Goal: Task Accomplishment & Management: Use online tool/utility

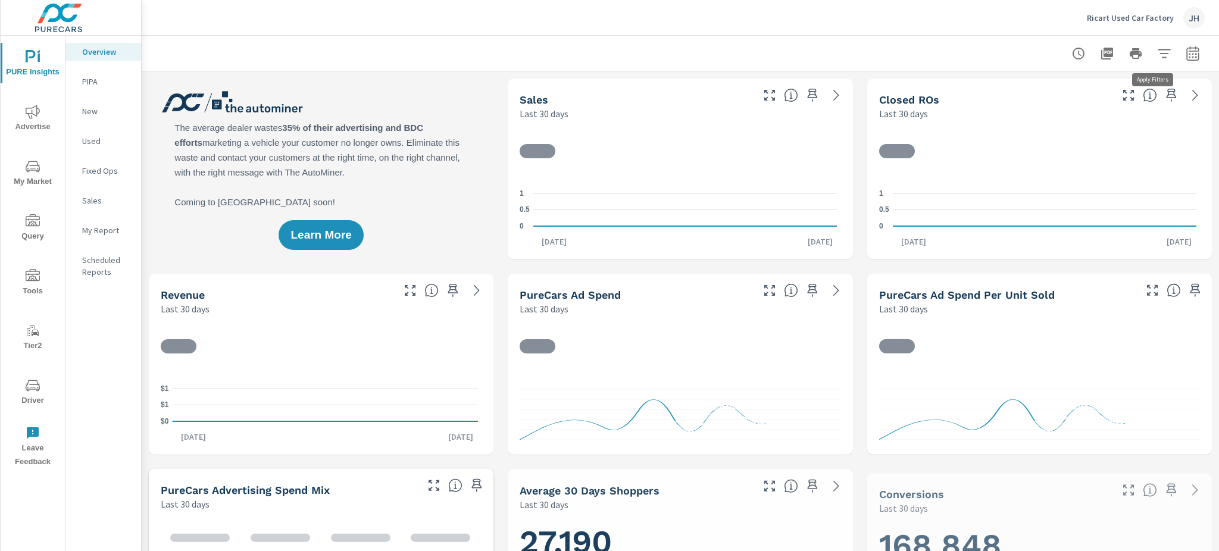
click at [1157, 52] on icon "button" at bounding box center [1164, 53] width 14 height 14
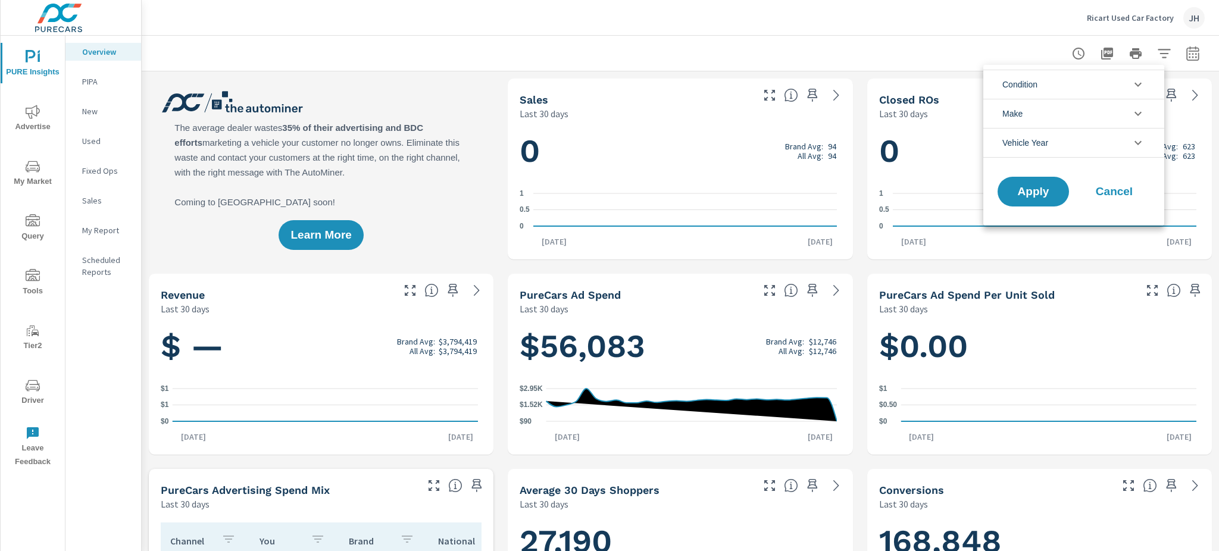
click at [26, 168] on div at bounding box center [609, 275] width 1219 height 551
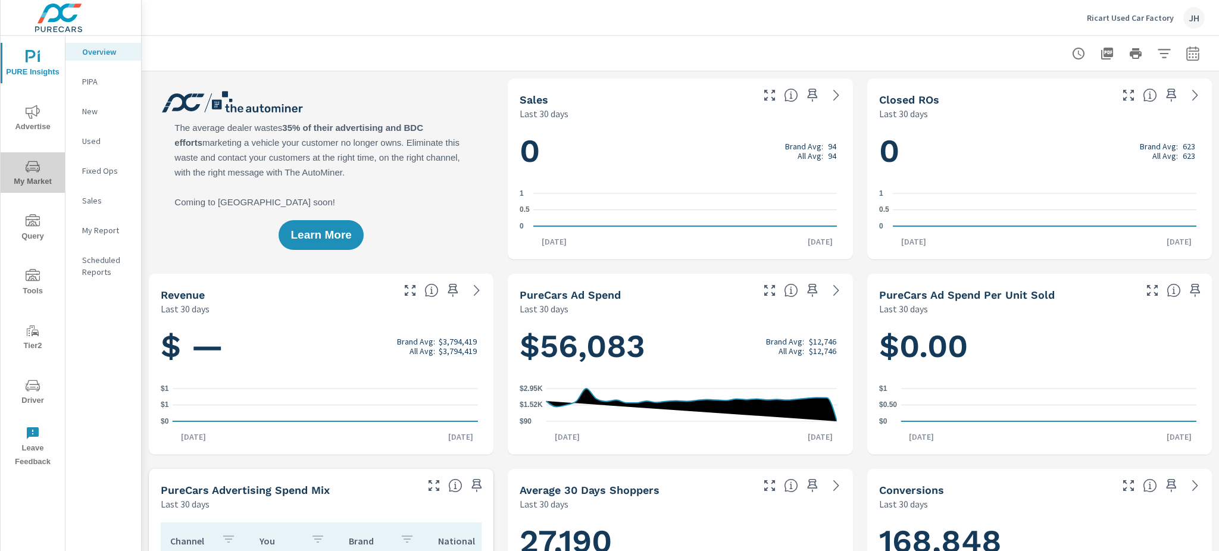
click at [36, 166] on icon "nav menu" at bounding box center [33, 167] width 14 height 14
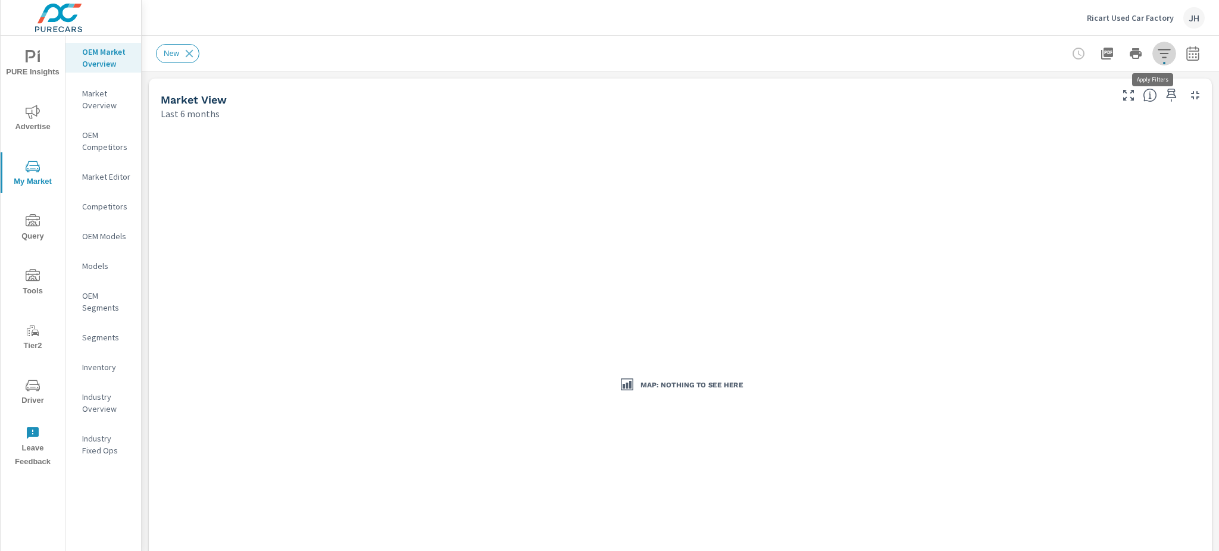
click at [1157, 46] on icon "button" at bounding box center [1164, 53] width 14 height 14
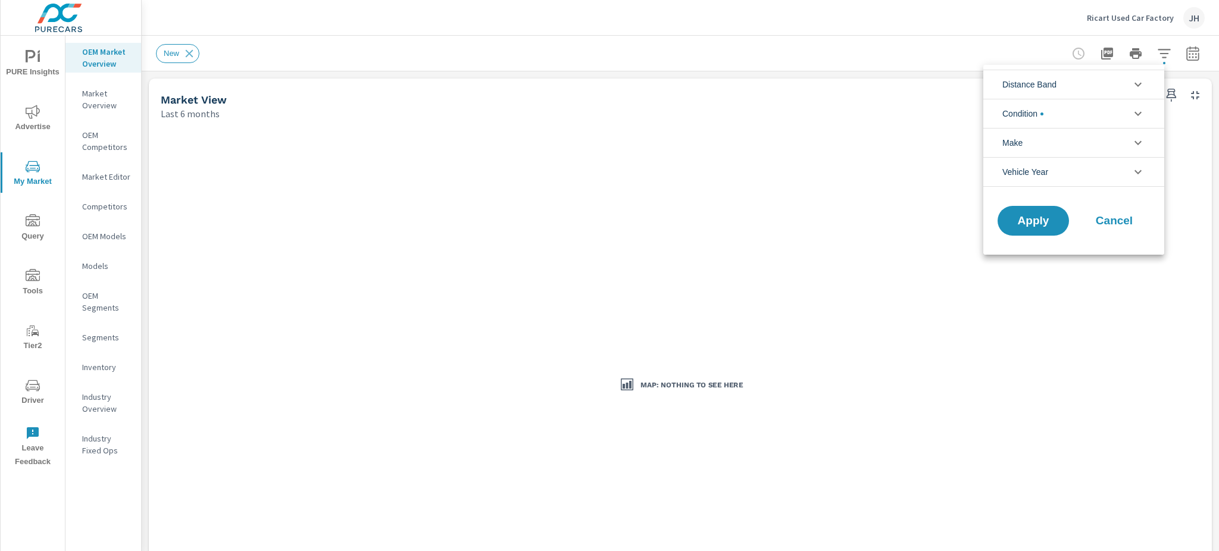
click at [1080, 113] on li "Condition" at bounding box center [1074, 113] width 181 height 29
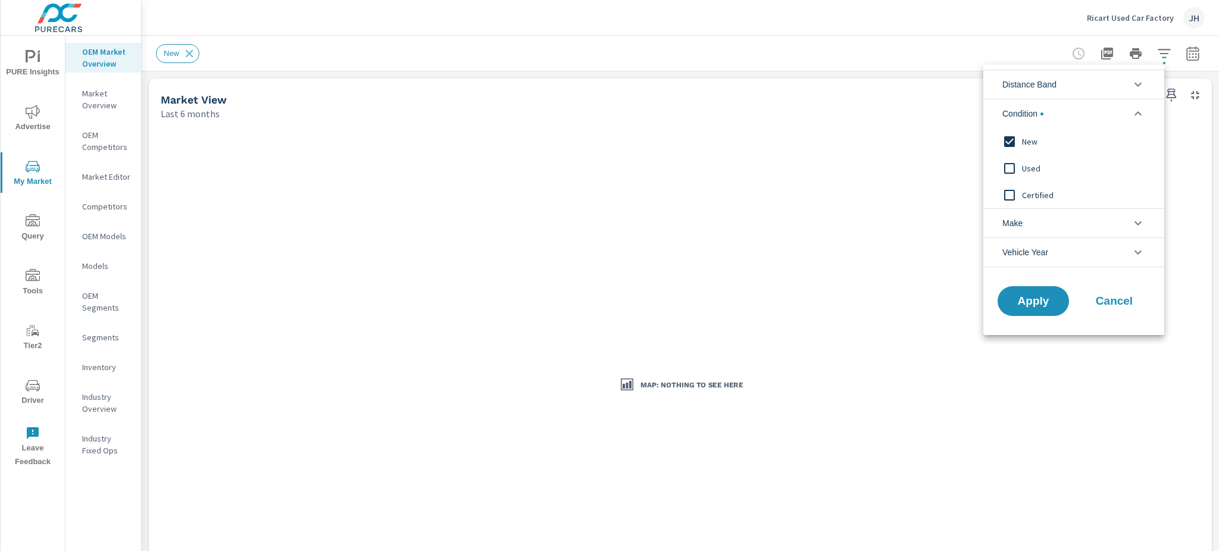
click at [1006, 142] on input "filter options" at bounding box center [1009, 141] width 25 height 25
click at [1010, 166] on input "filter options" at bounding box center [1009, 168] width 25 height 25
click at [1033, 301] on span "Apply" at bounding box center [1033, 301] width 49 height 11
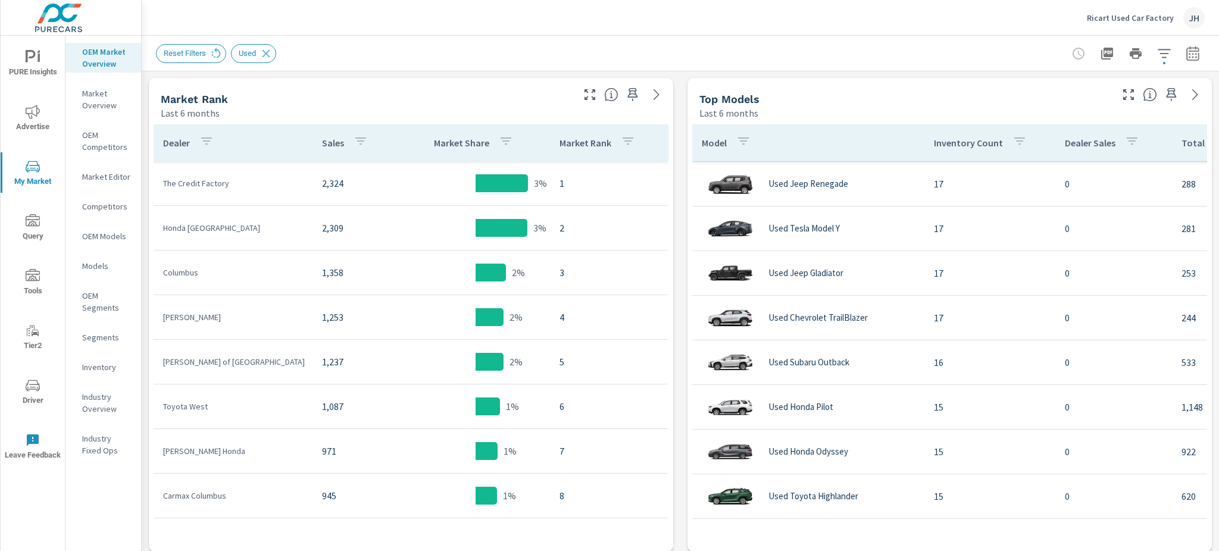
scroll to position [674, 0]
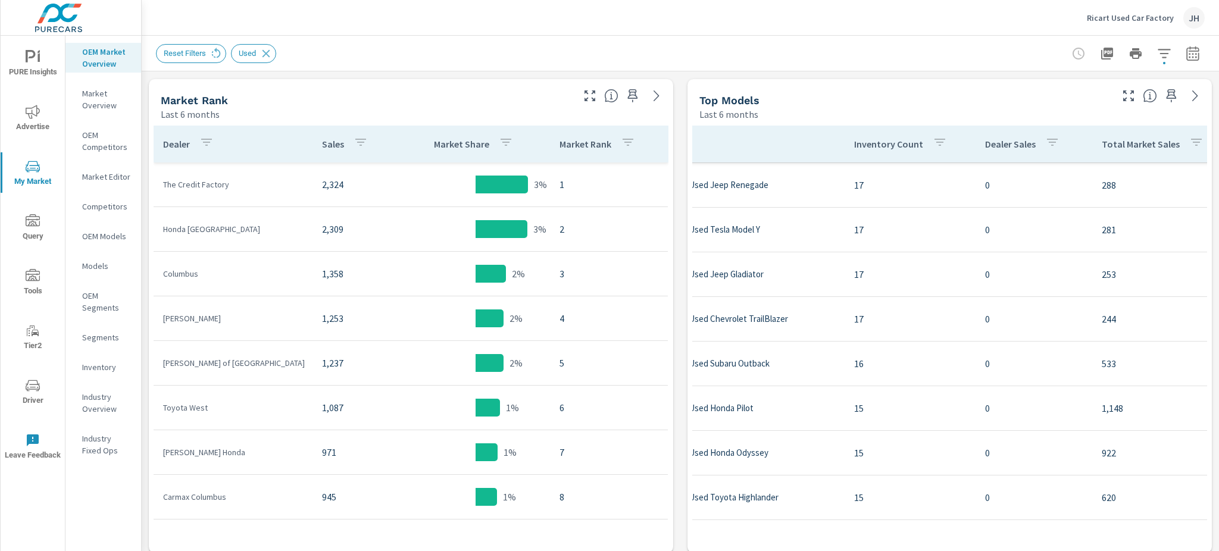
scroll to position [618, 0]
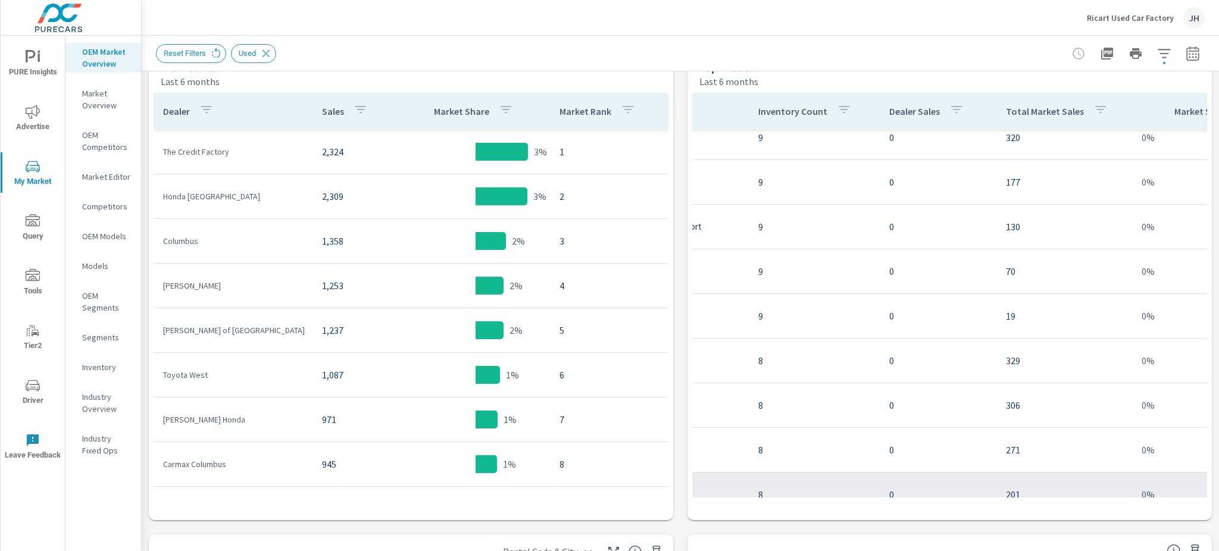
scroll to position [4415, 176]
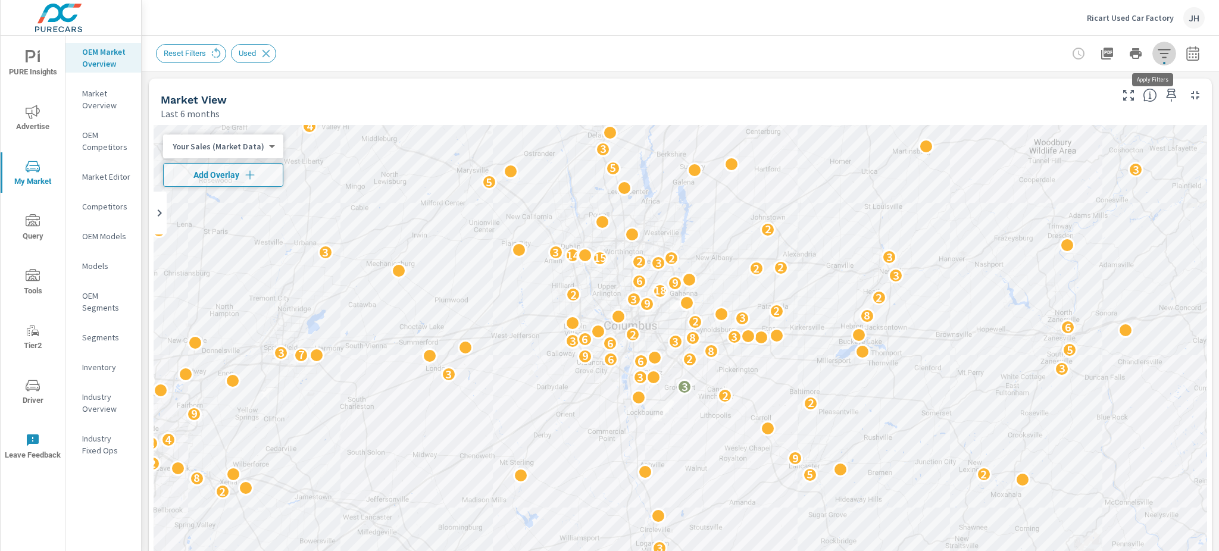
click at [1158, 55] on icon "button" at bounding box center [1164, 53] width 14 height 14
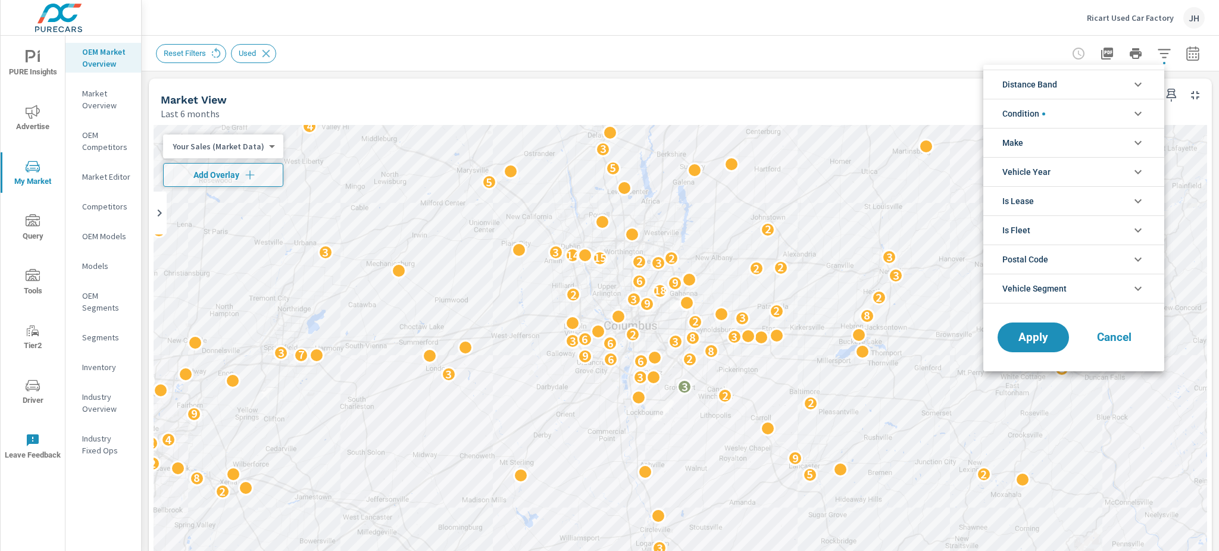
scroll to position [26, 0]
click at [1088, 114] on li "Condition" at bounding box center [1074, 113] width 181 height 29
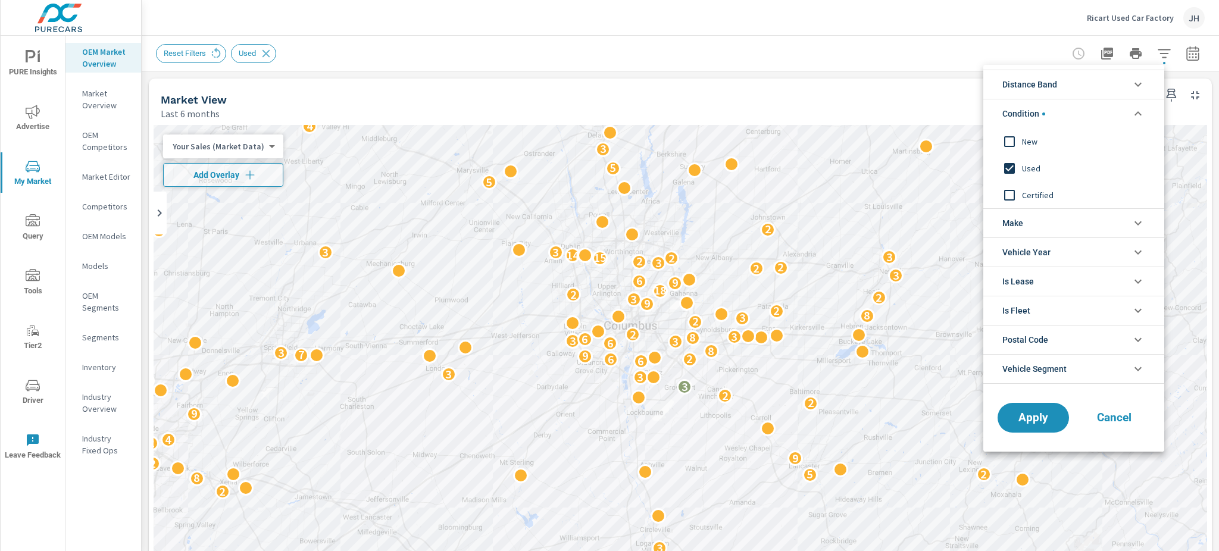
scroll to position [0, 0]
click at [1157, 48] on div at bounding box center [609, 275] width 1219 height 551
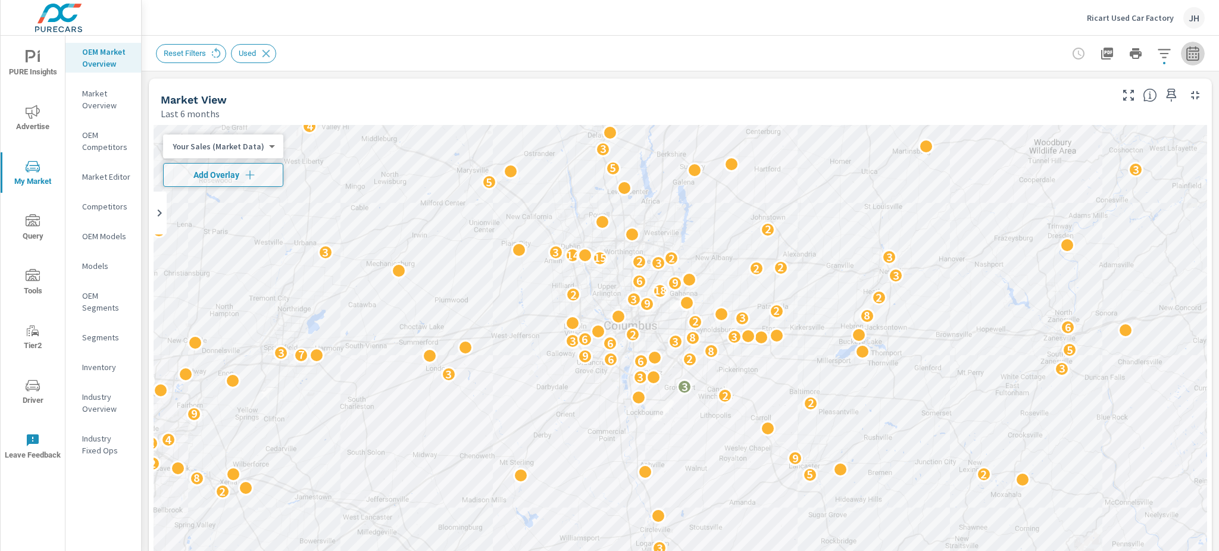
click at [1188, 58] on button "button" at bounding box center [1193, 54] width 24 height 24
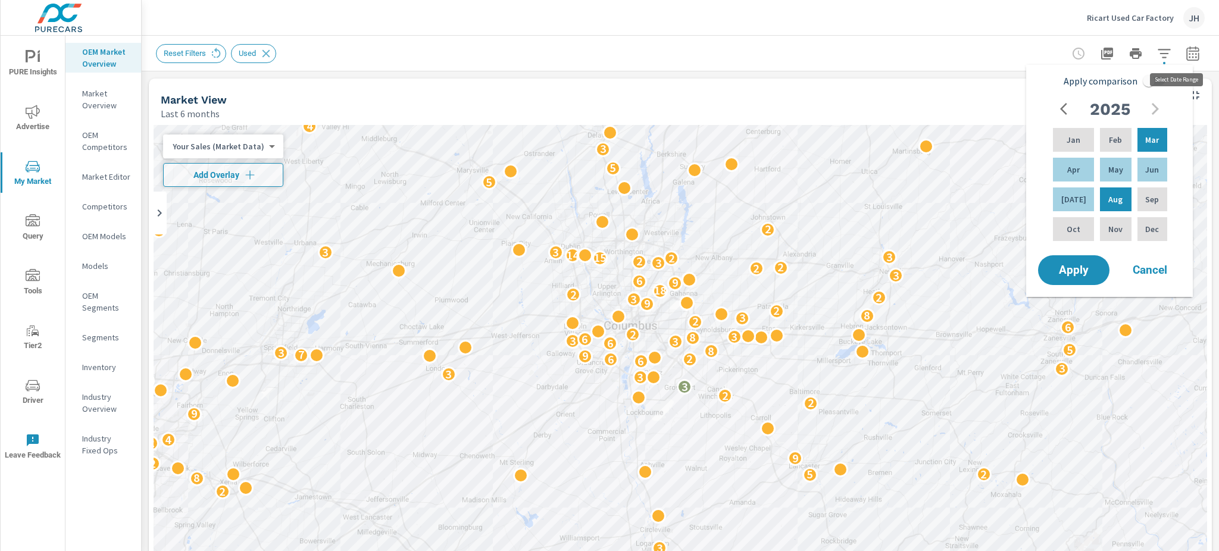
click at [1189, 54] on icon "button" at bounding box center [1193, 55] width 8 height 5
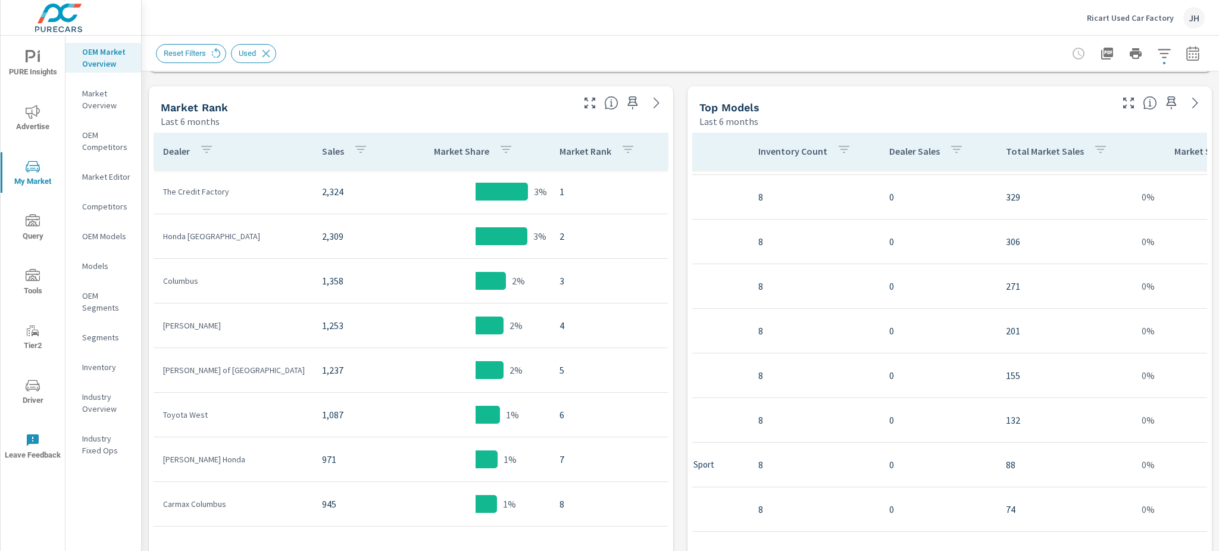
scroll to position [606, 0]
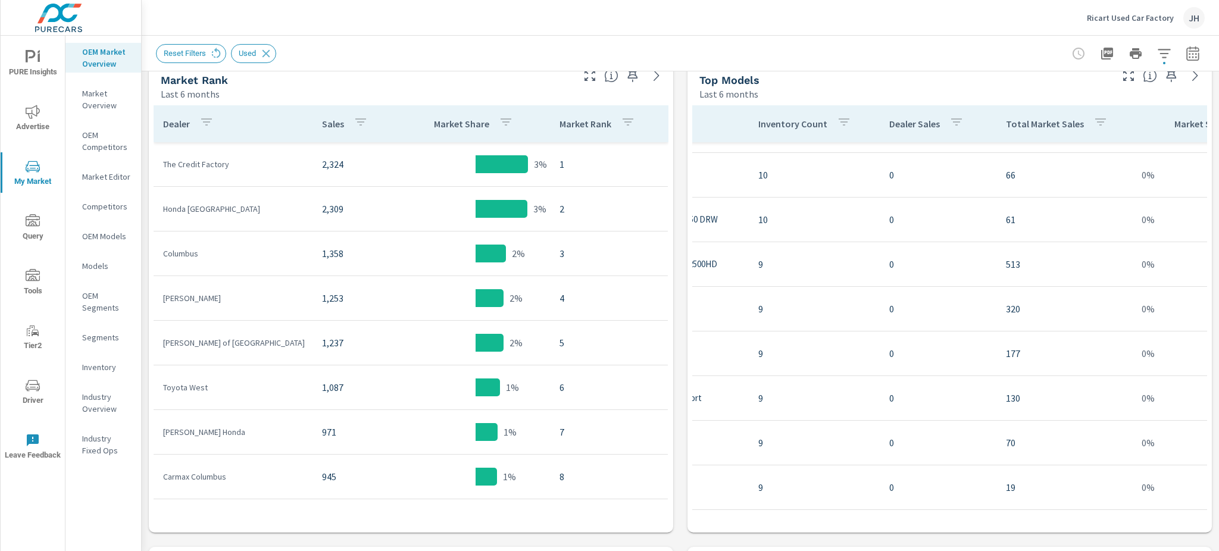
scroll to position [3939, 176]
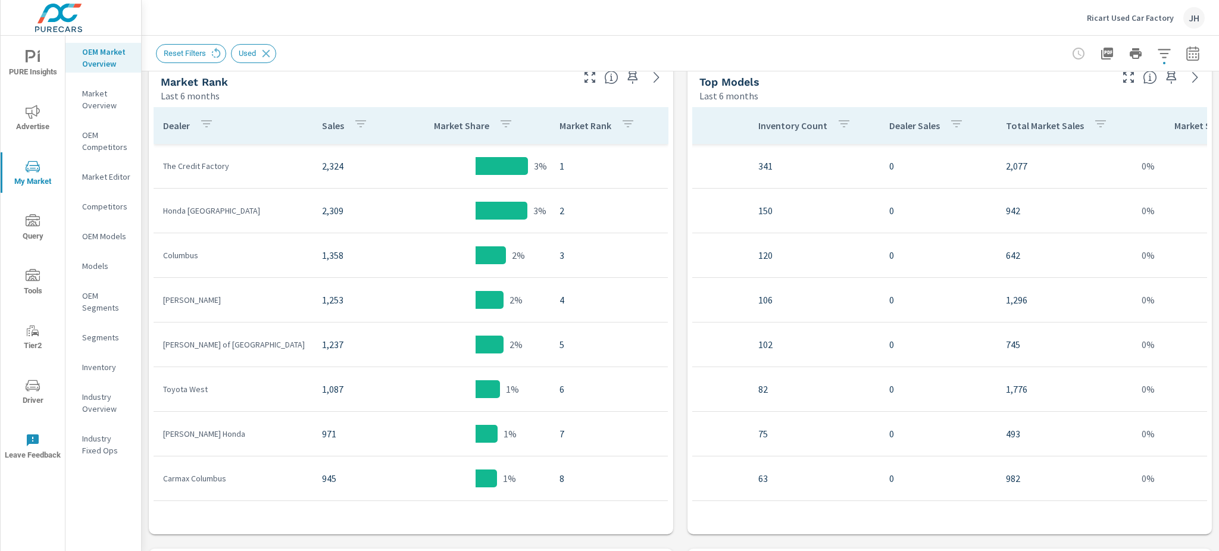
scroll to position [579, 0]
